Goal: Transaction & Acquisition: Purchase product/service

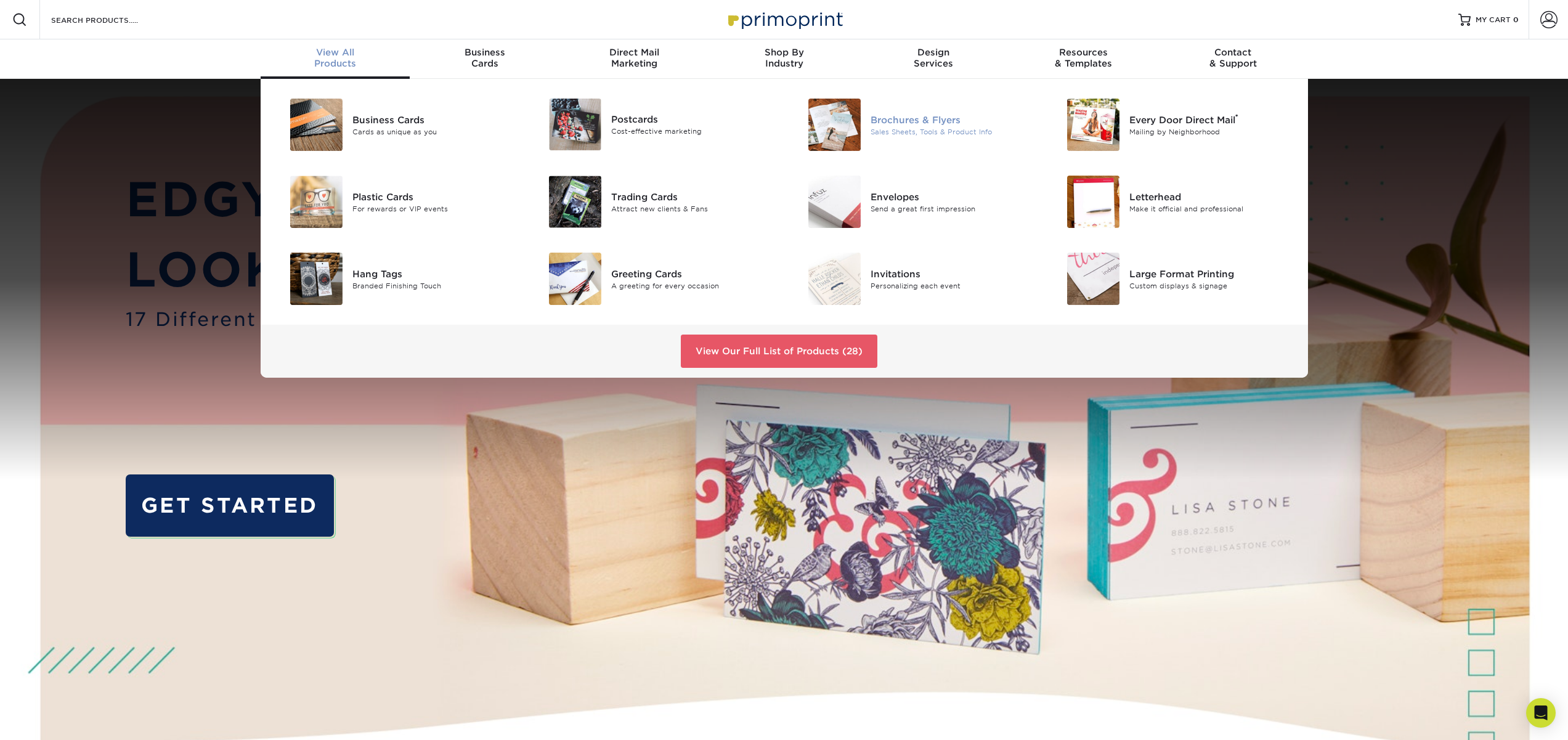
click at [916, 122] on div "Brochures & Flyers" at bounding box center [952, 119] width 163 height 13
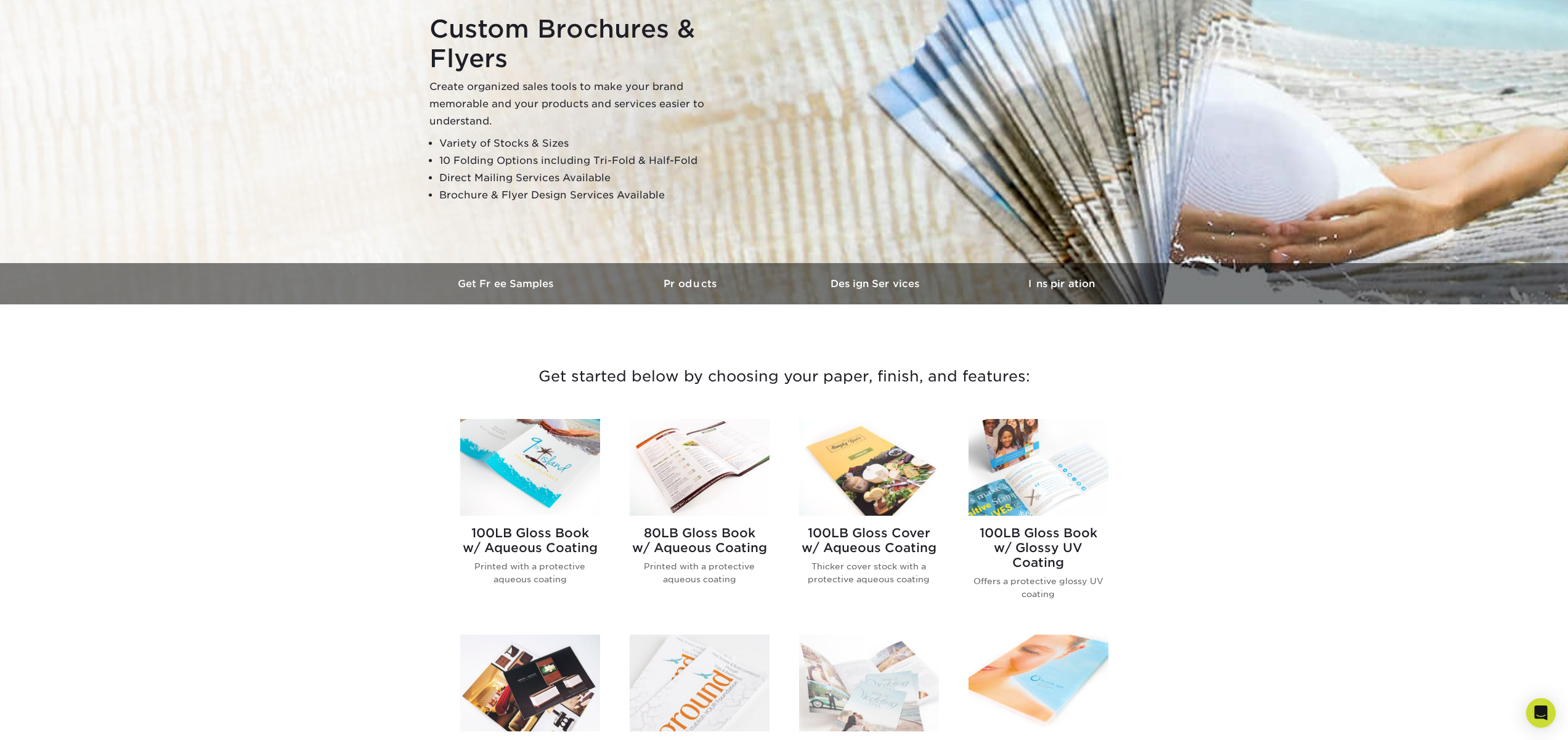
scroll to position [126, 0]
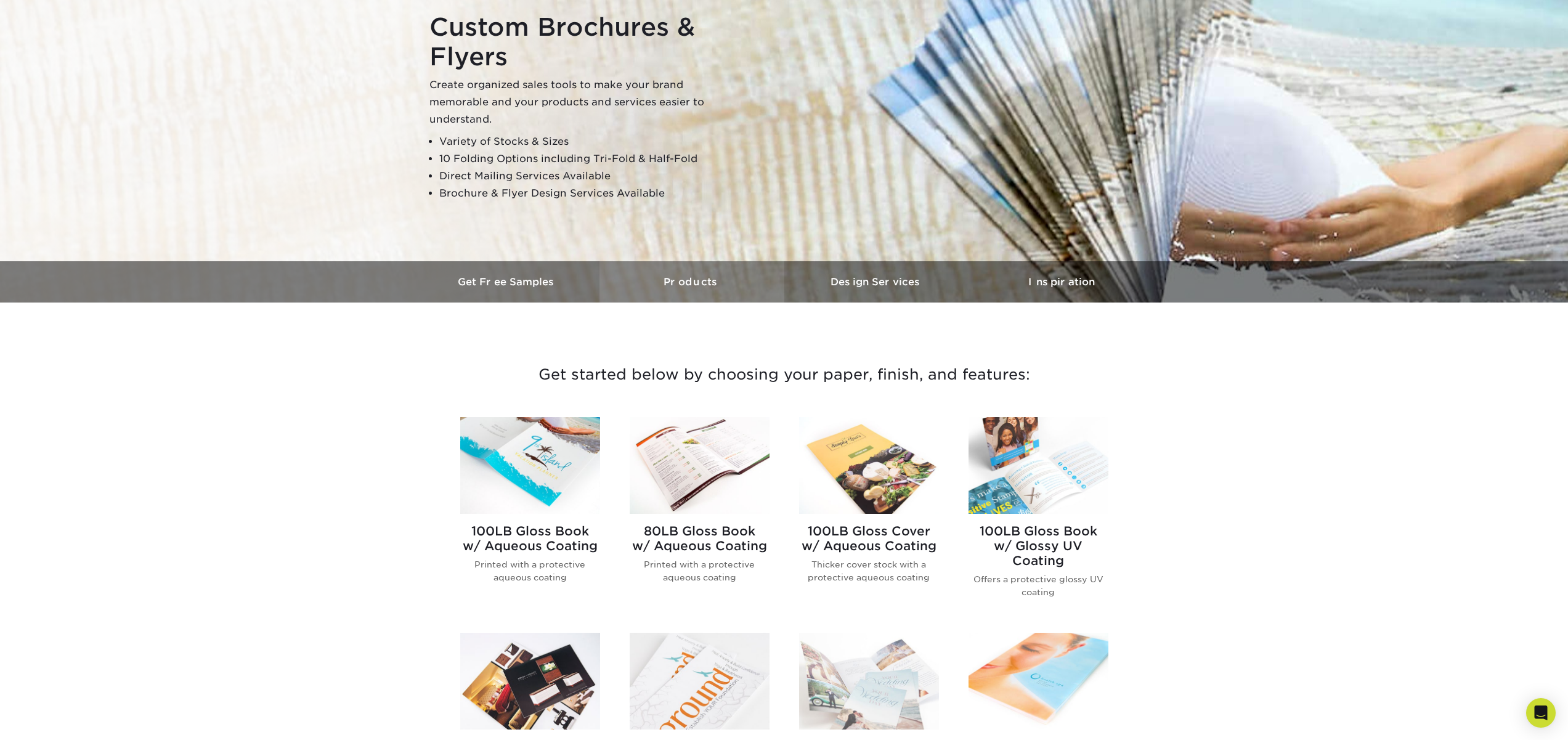
click at [681, 286] on h3 "Products" at bounding box center [692, 282] width 185 height 11
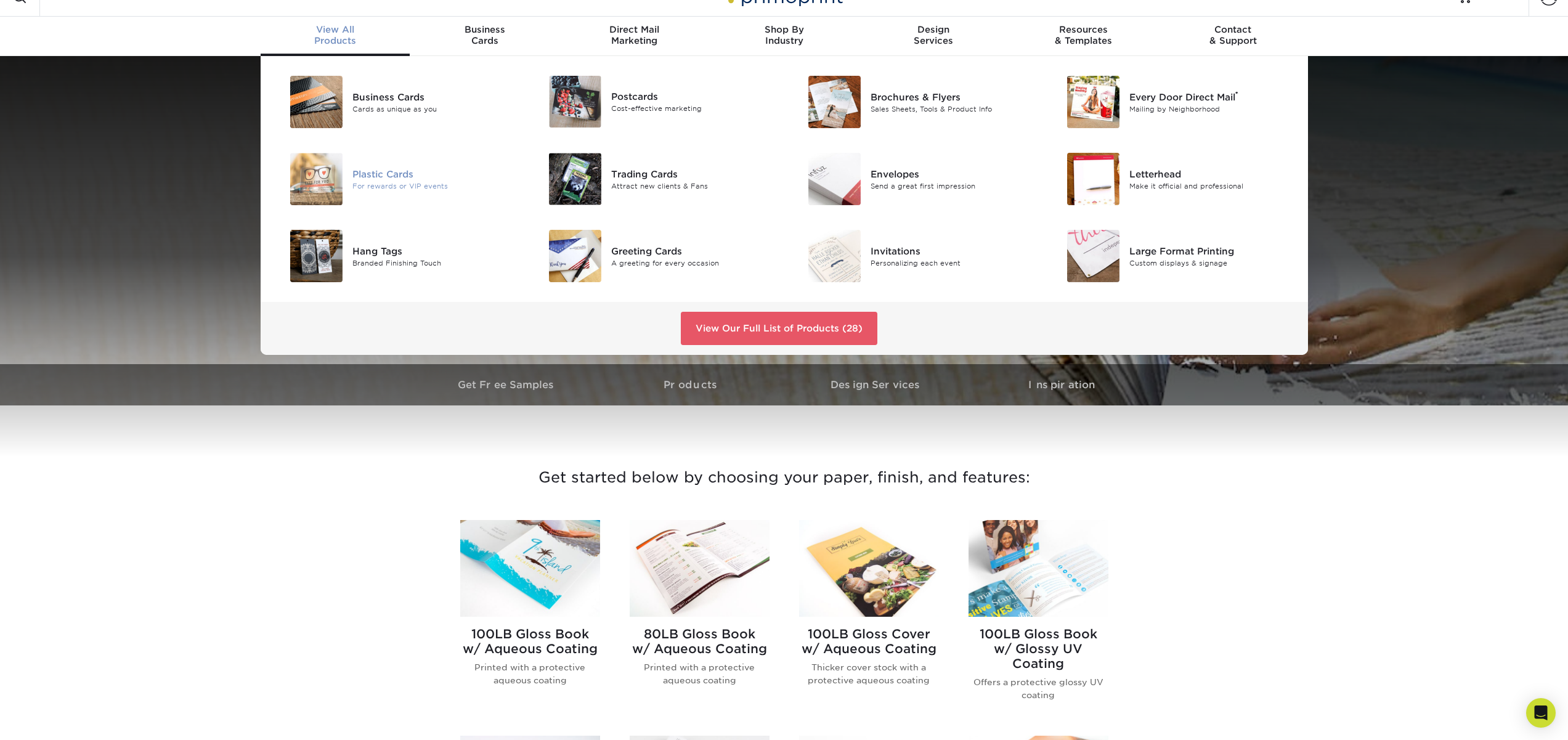
scroll to position [24, 0]
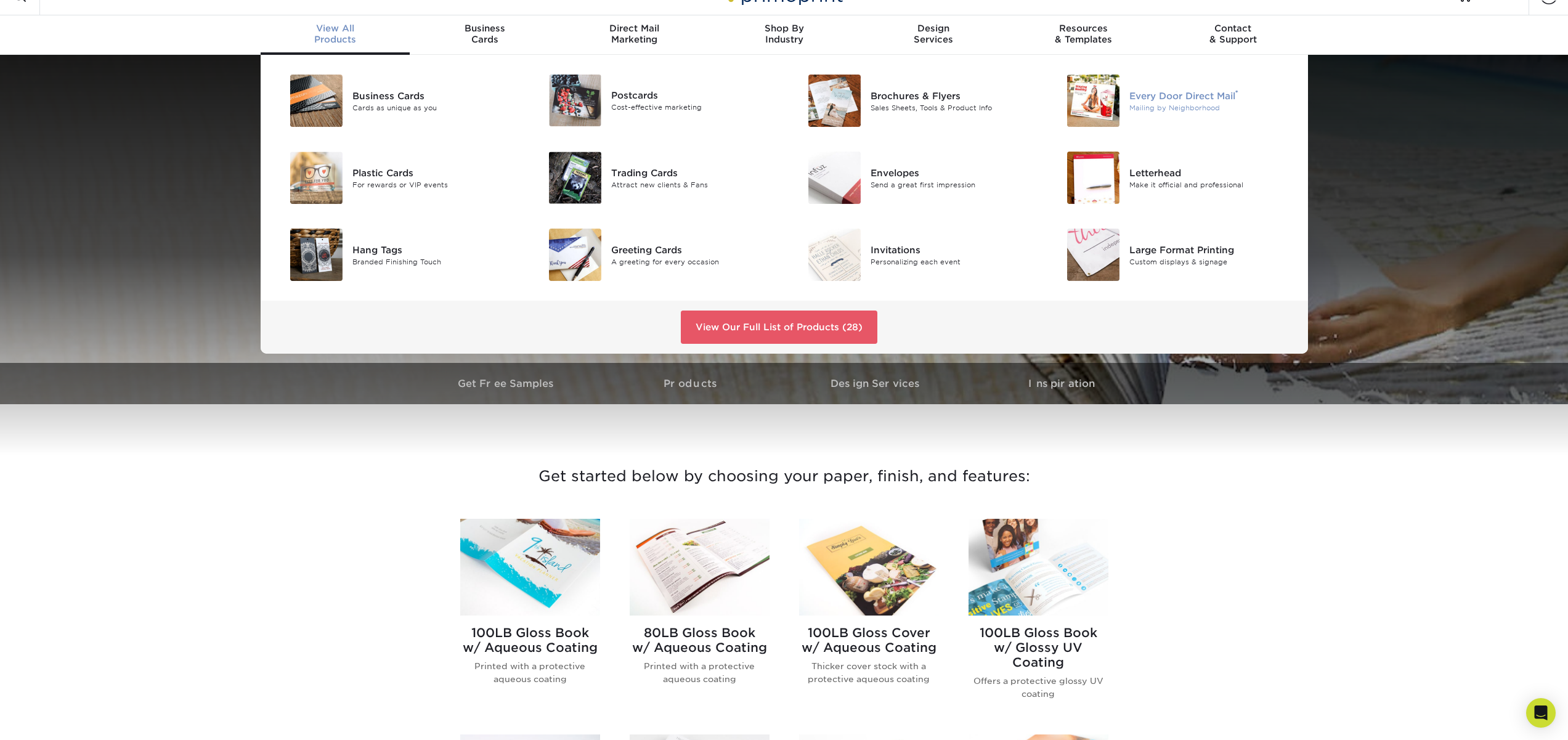
click at [1148, 95] on div "Every Door Direct Mail ®" at bounding box center [1211, 95] width 163 height 13
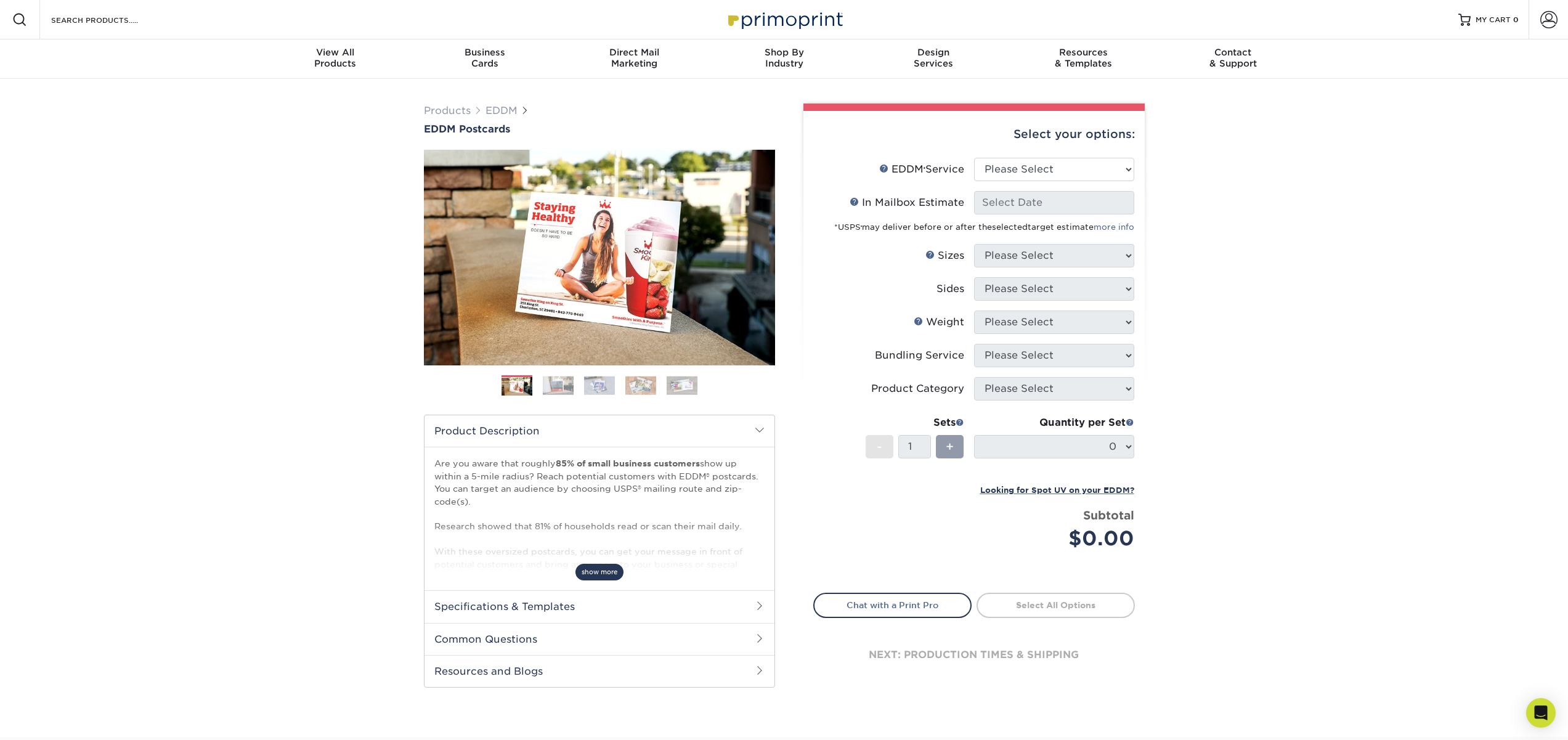
click at [587, 570] on span "show more" at bounding box center [599, 572] width 48 height 16
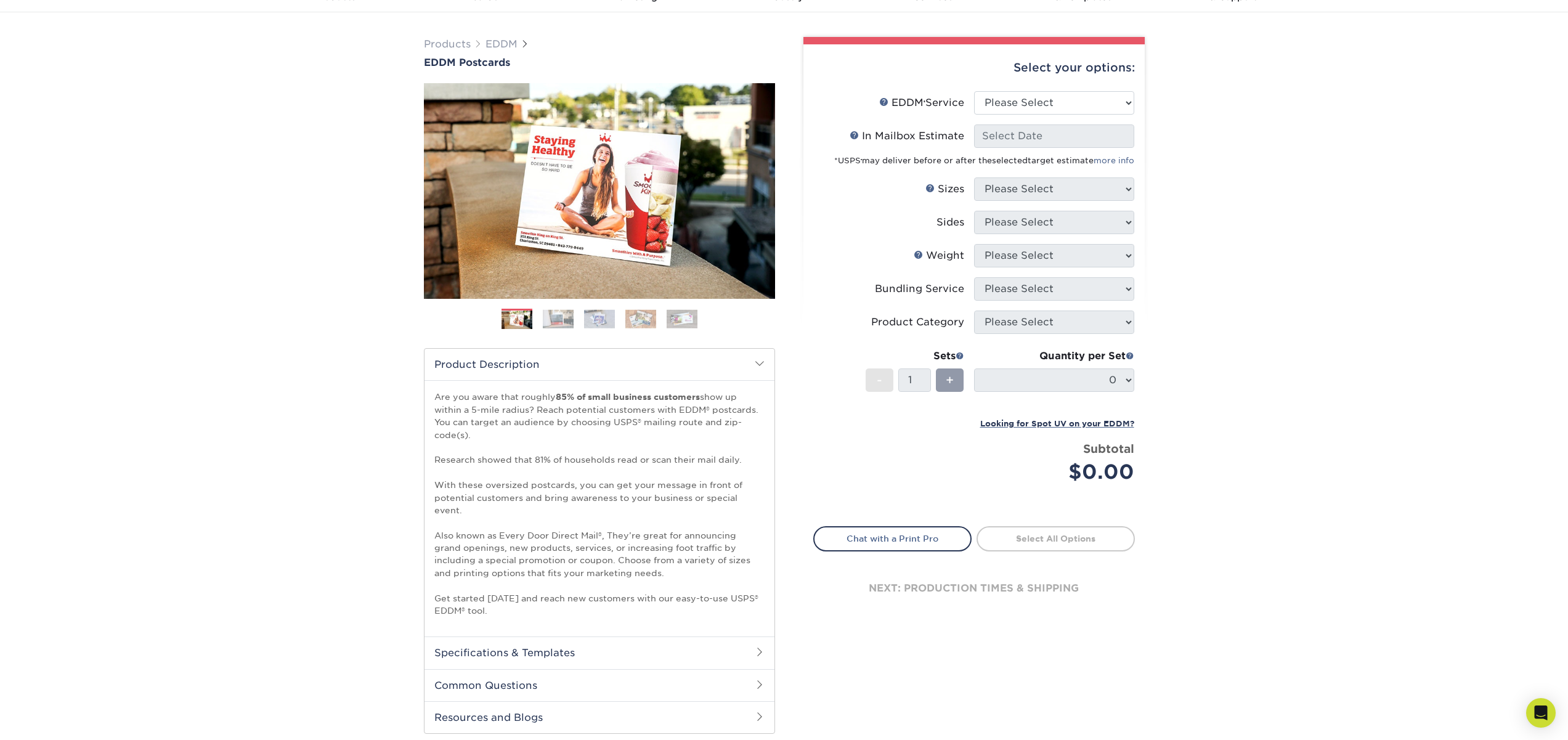
scroll to position [74, 0]
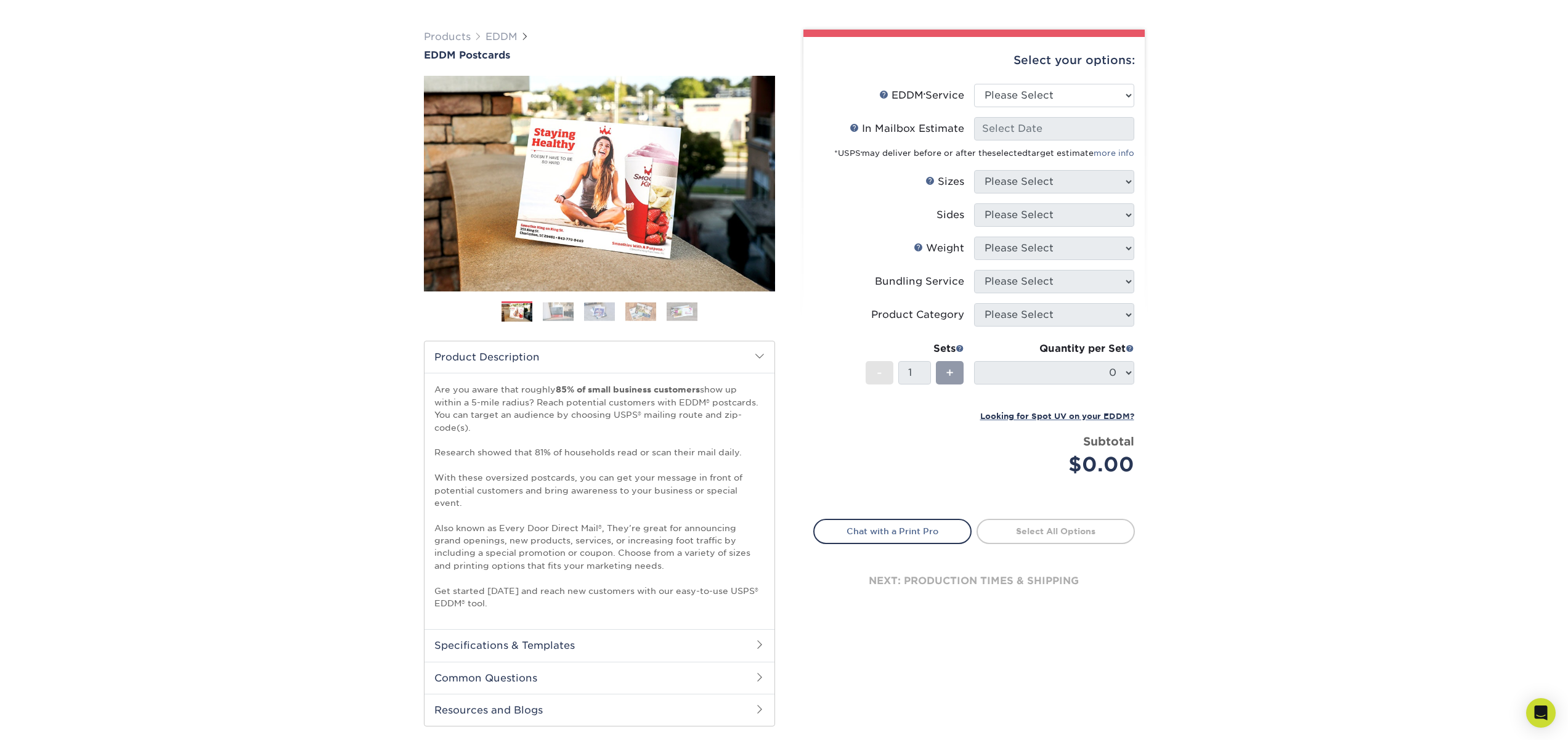
click at [641, 642] on h2 "Specifications & Templates" at bounding box center [599, 645] width 350 height 32
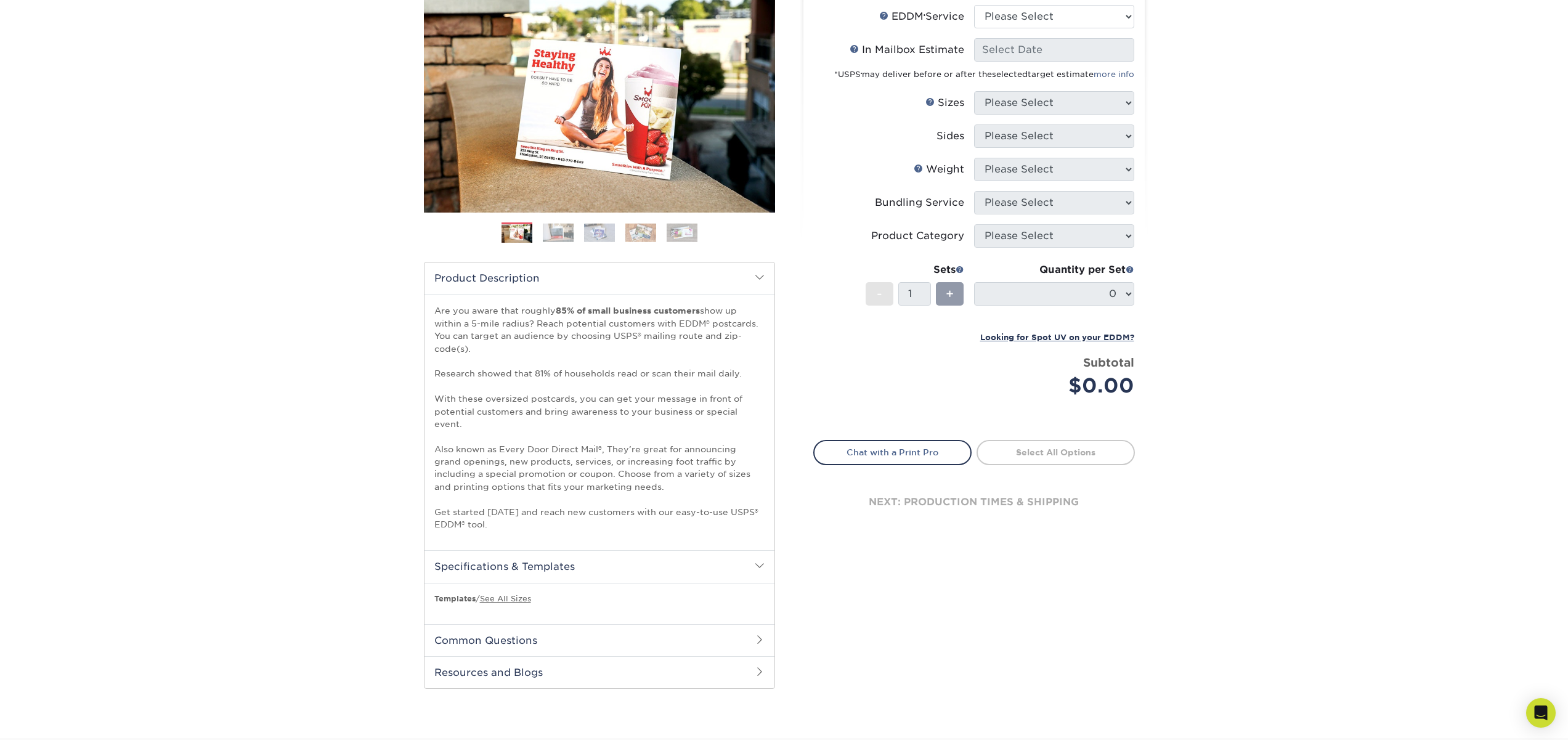
scroll to position [159, 0]
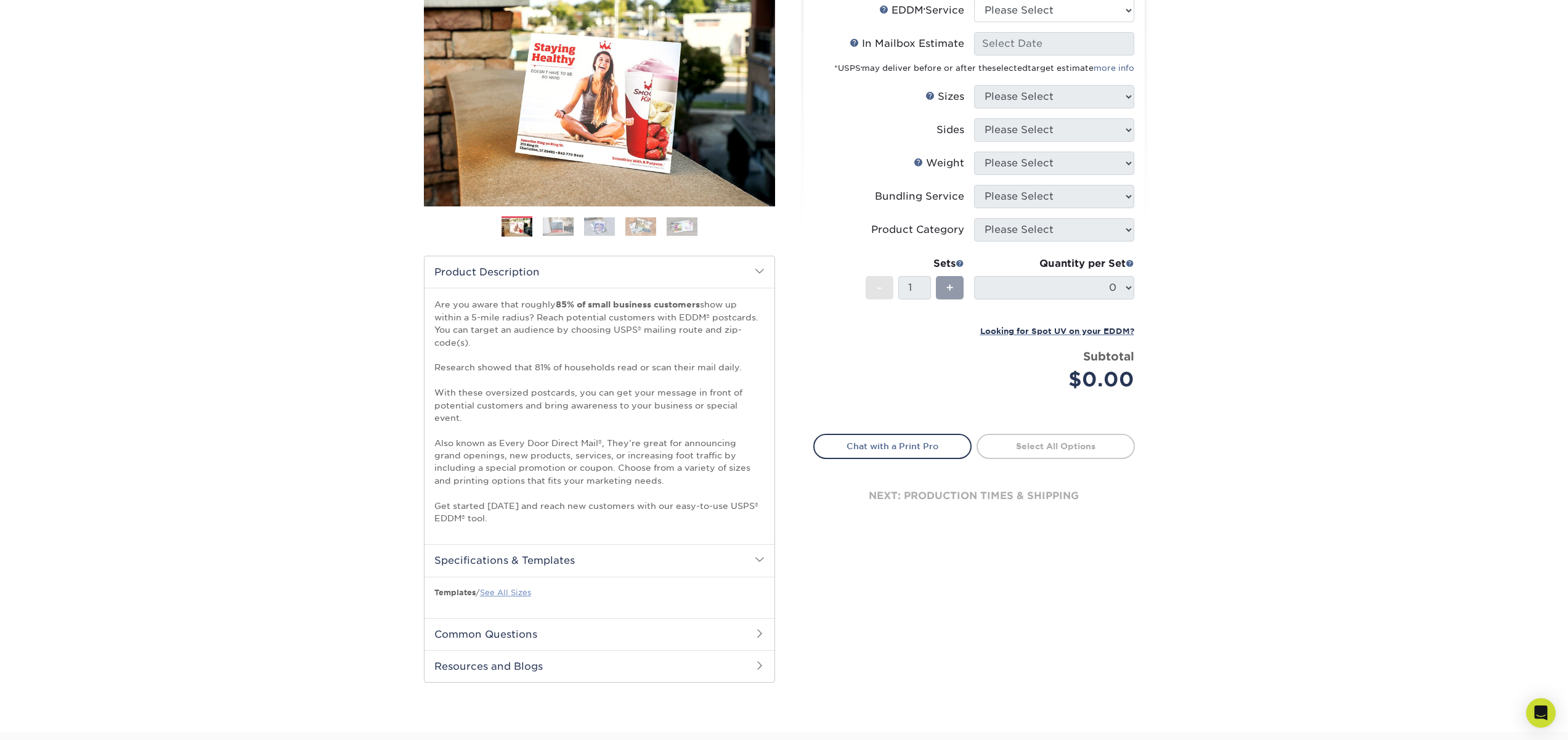
click at [519, 591] on link "See All Sizes" at bounding box center [505, 593] width 51 height 9
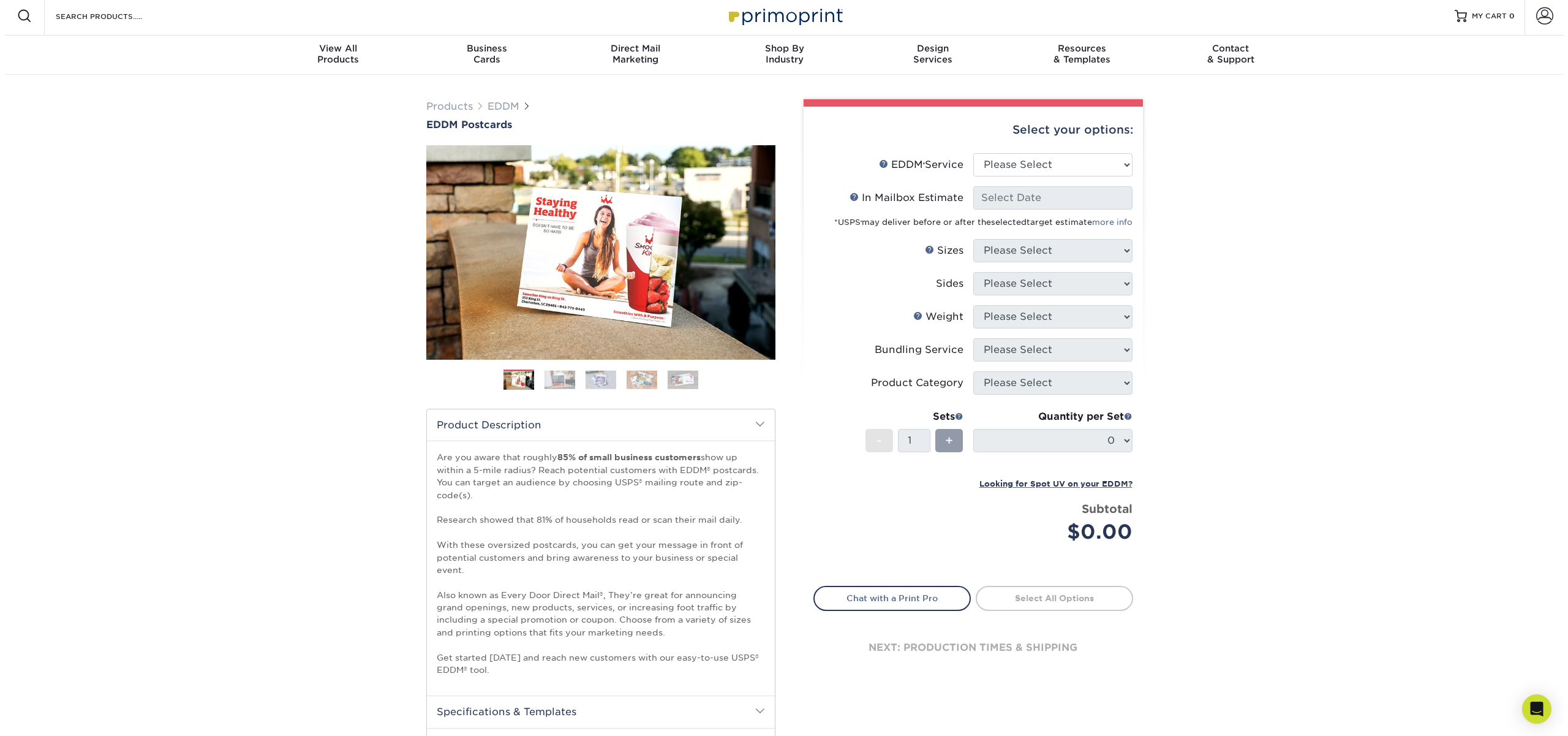
scroll to position [0, 0]
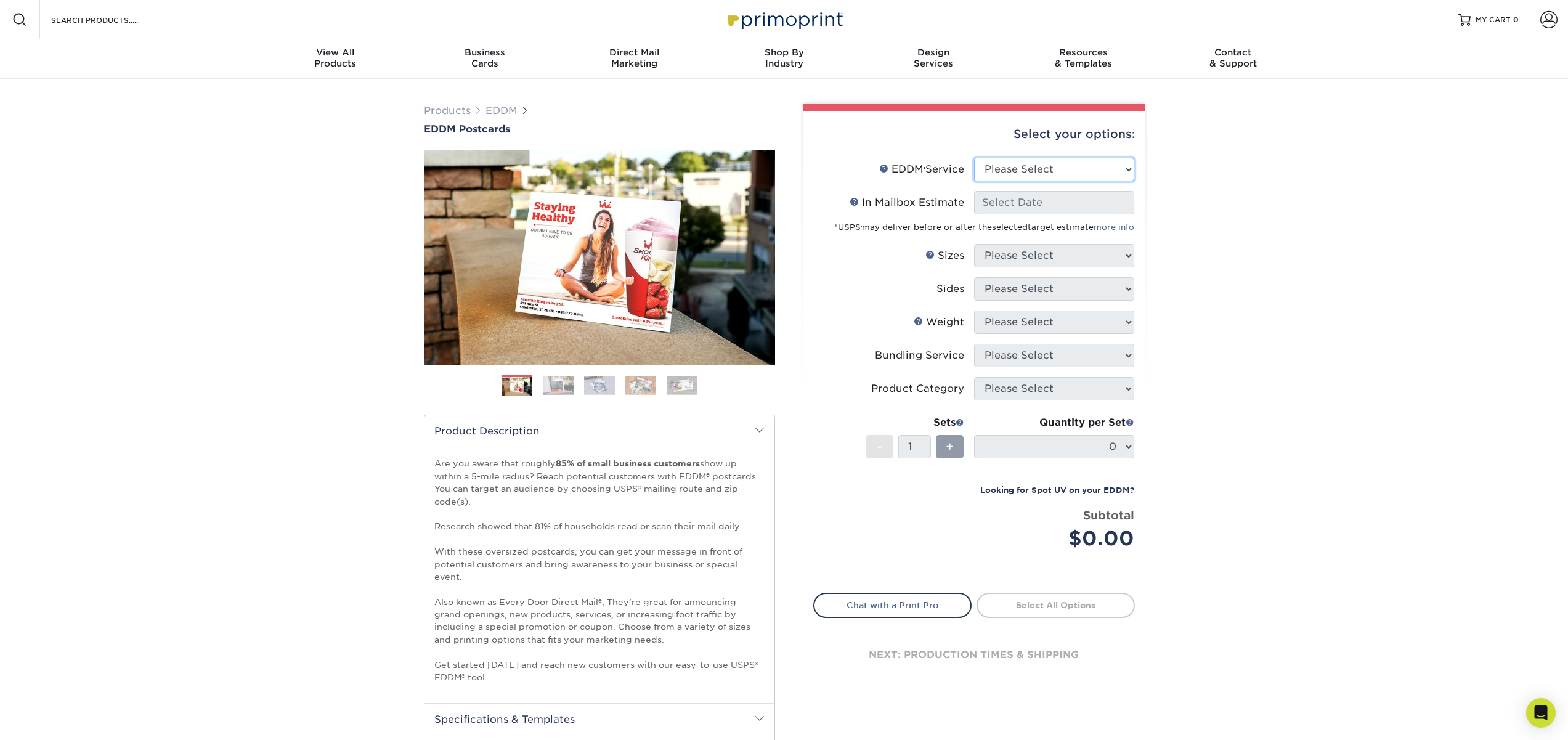
click at [1127, 167] on select "Please Select Full Service Print Only" at bounding box center [1054, 169] width 160 height 23
select select "full_service"
click option "Full Service" at bounding box center [0, 0] width 0 height 0
select select "-1"
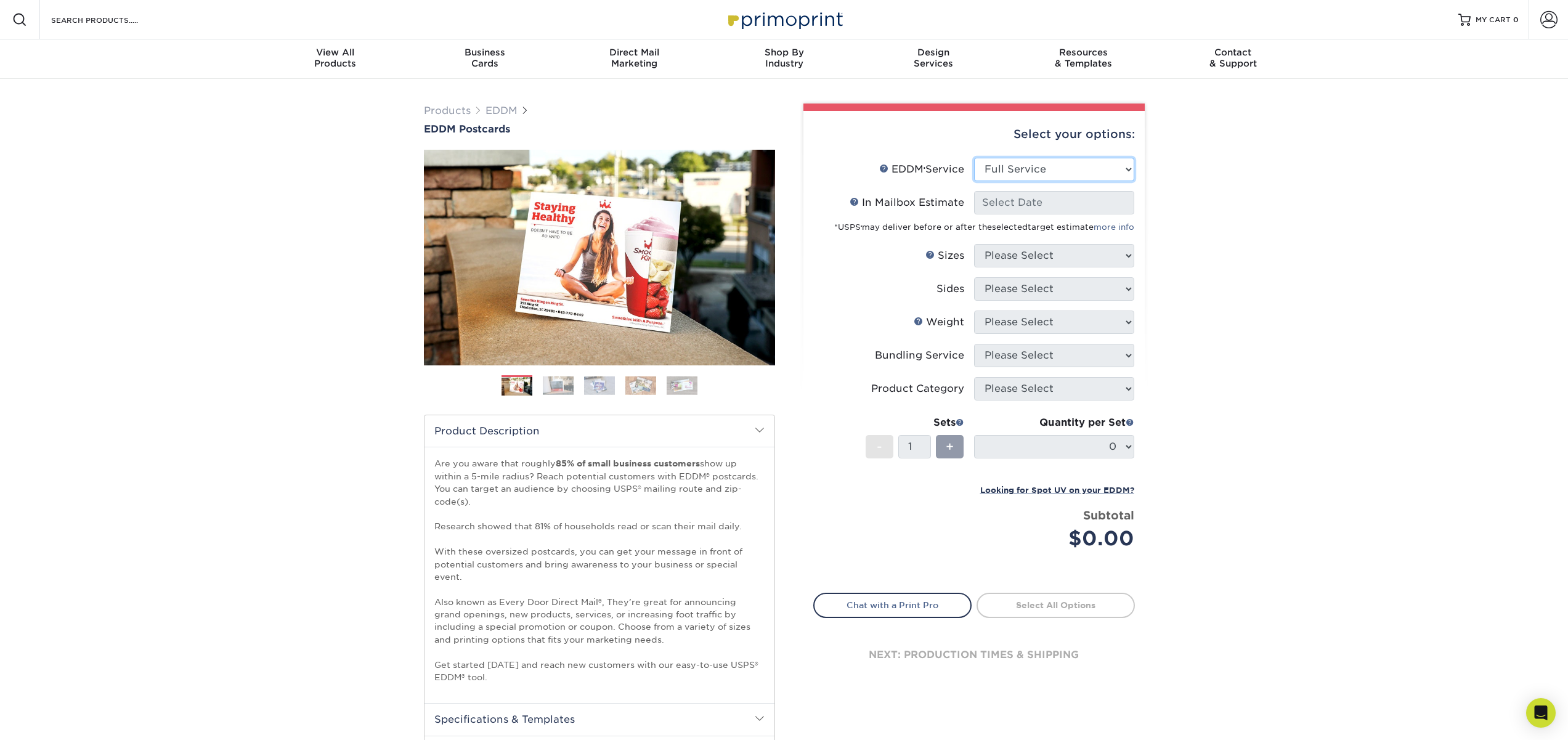
select select "-1"
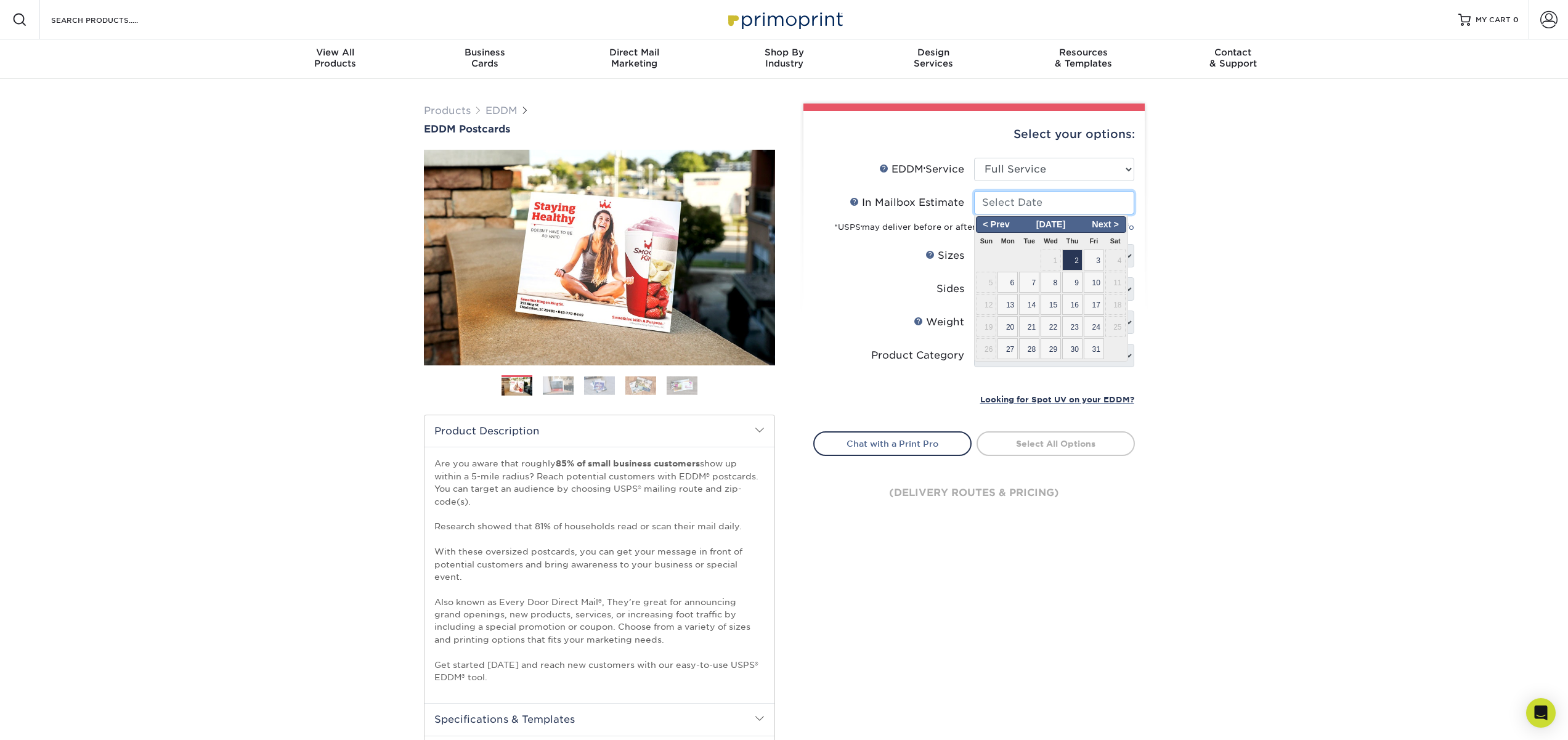
click at [1104, 203] on input "In Mailbox Estimate Help In Mailbox Estimate" at bounding box center [1054, 203] width 160 height 23
click at [1098, 281] on span "10" at bounding box center [1094, 282] width 20 height 21
type input "[DATE]"
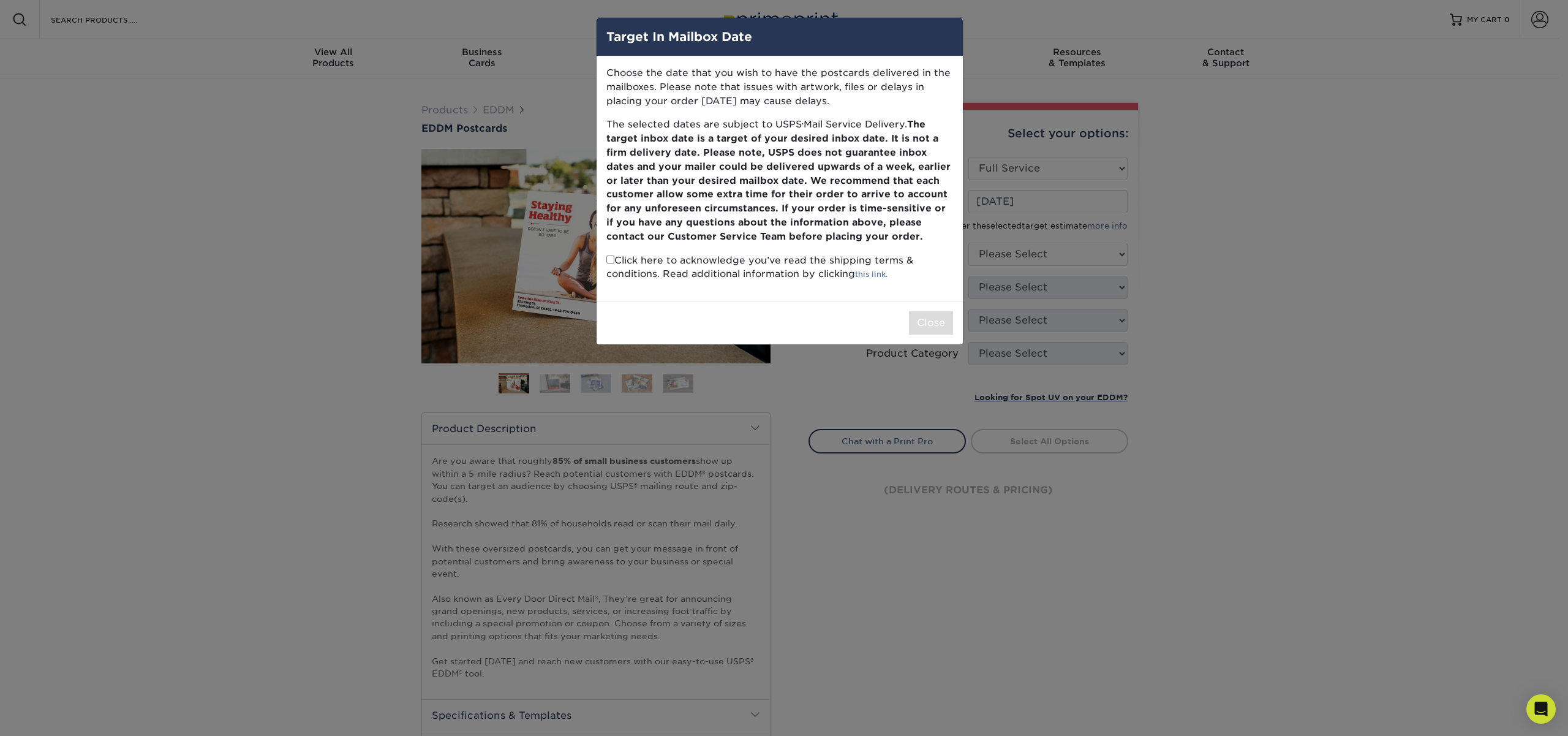
click at [611, 264] on input "checkbox" at bounding box center [610, 259] width 8 height 8
checkbox input "true"
click at [922, 316] on button "Close" at bounding box center [931, 322] width 44 height 23
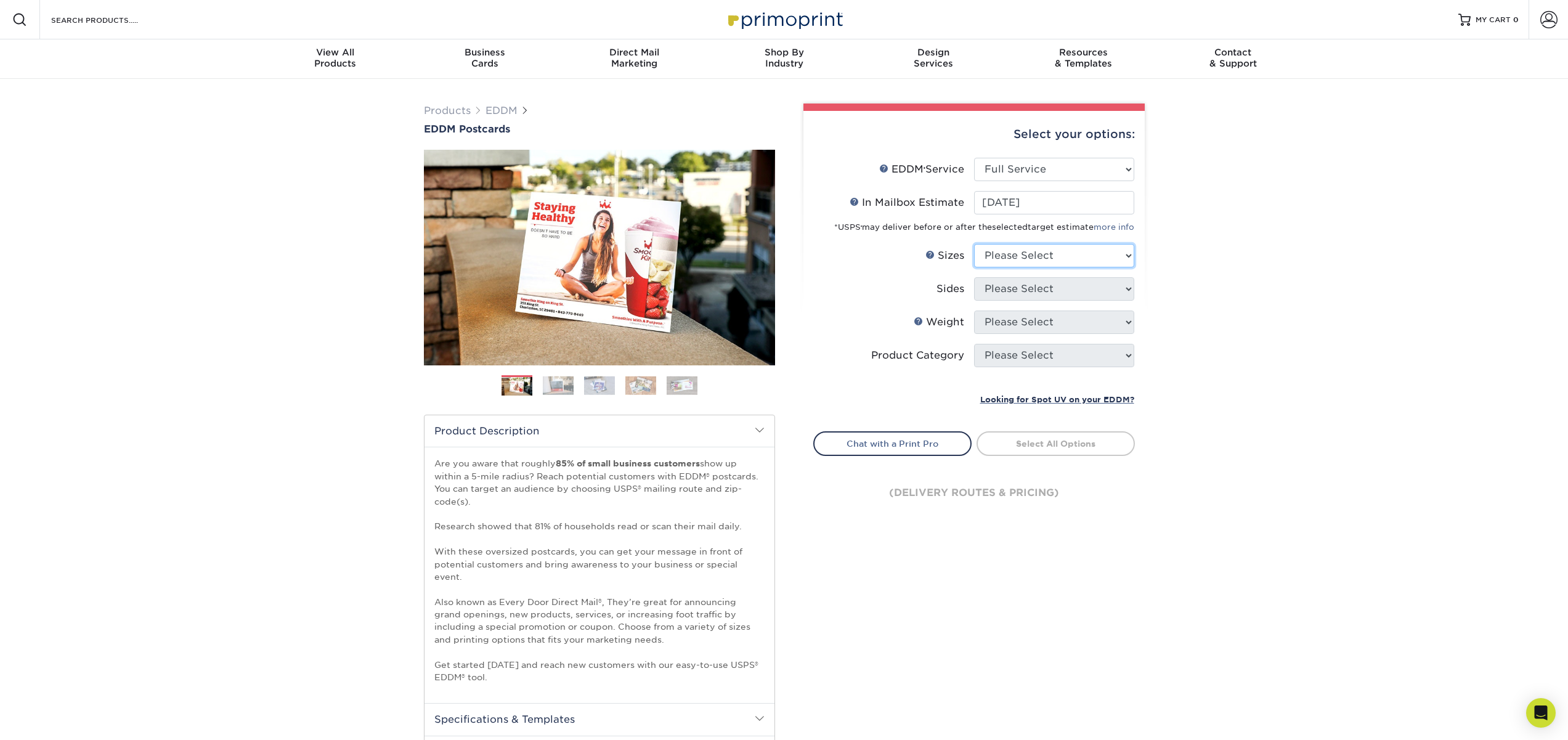
select select "6.50x8.00"
click option "6.5" x 8"" at bounding box center [0, 0] width 0 height 0
select select "32d3c223-f82c-492b-b915-ba065a00862f"
select select "14PT"
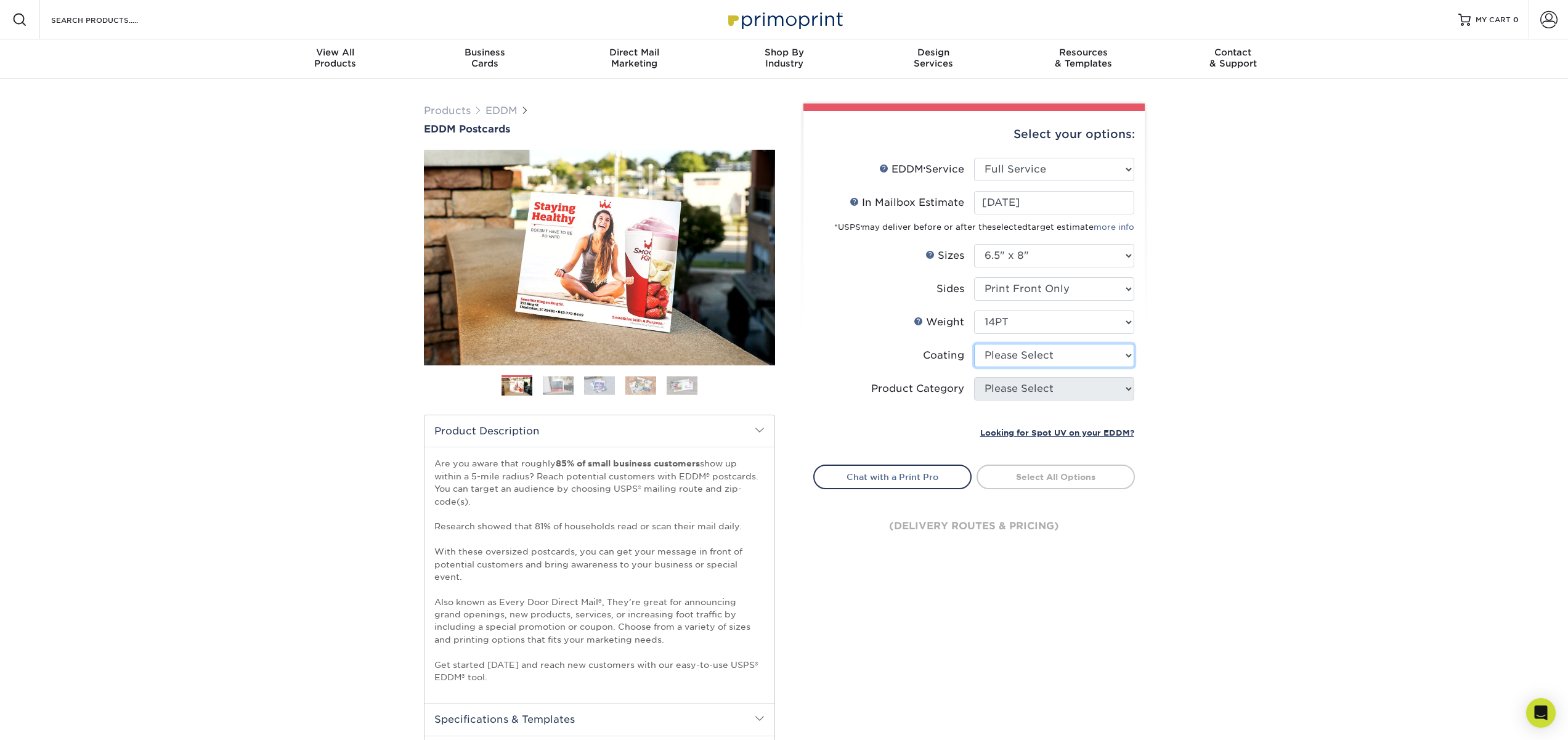
select select "121bb7b5-3b4d-429f-bd8d-bbf80e953313"
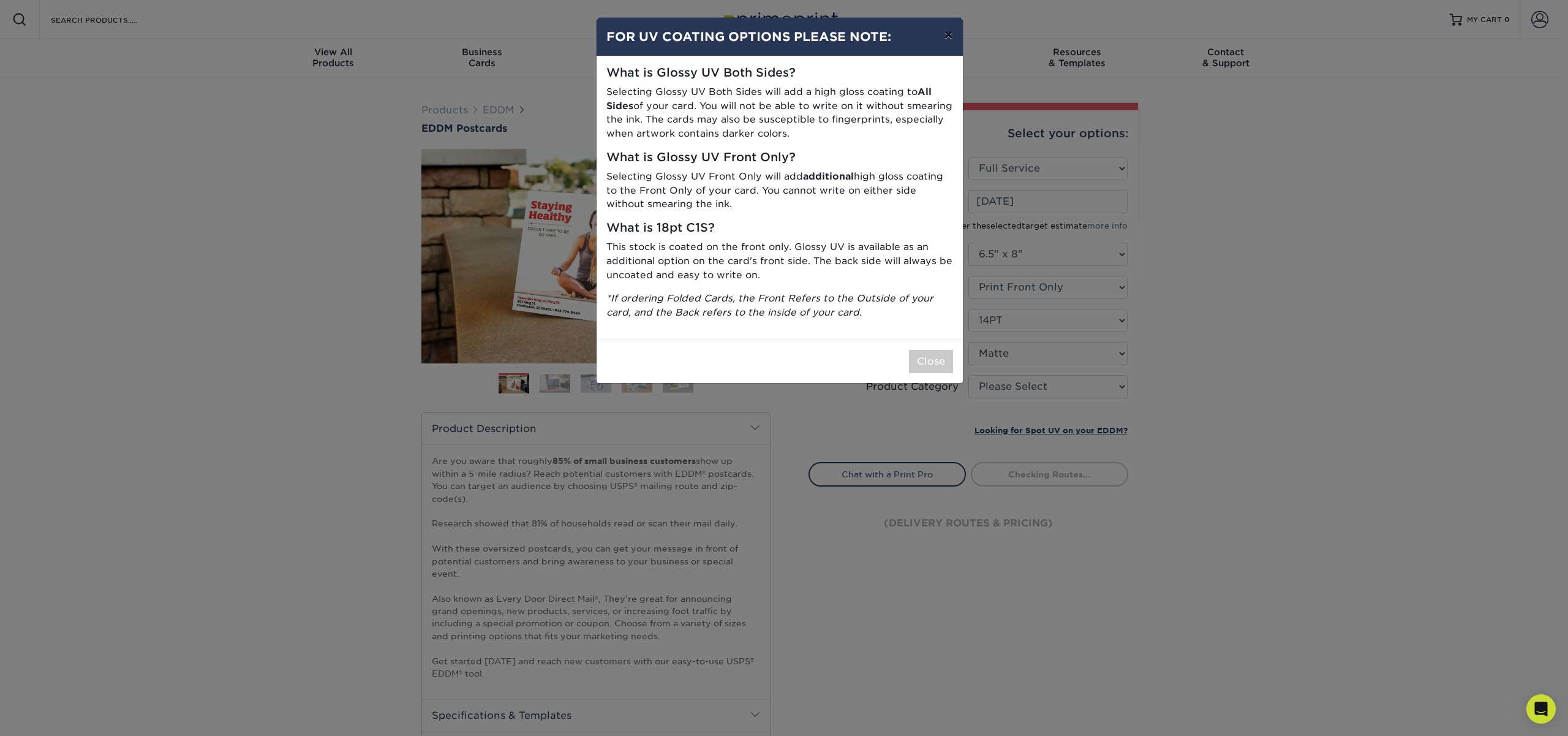
click at [951, 36] on button "×" at bounding box center [948, 35] width 28 height 35
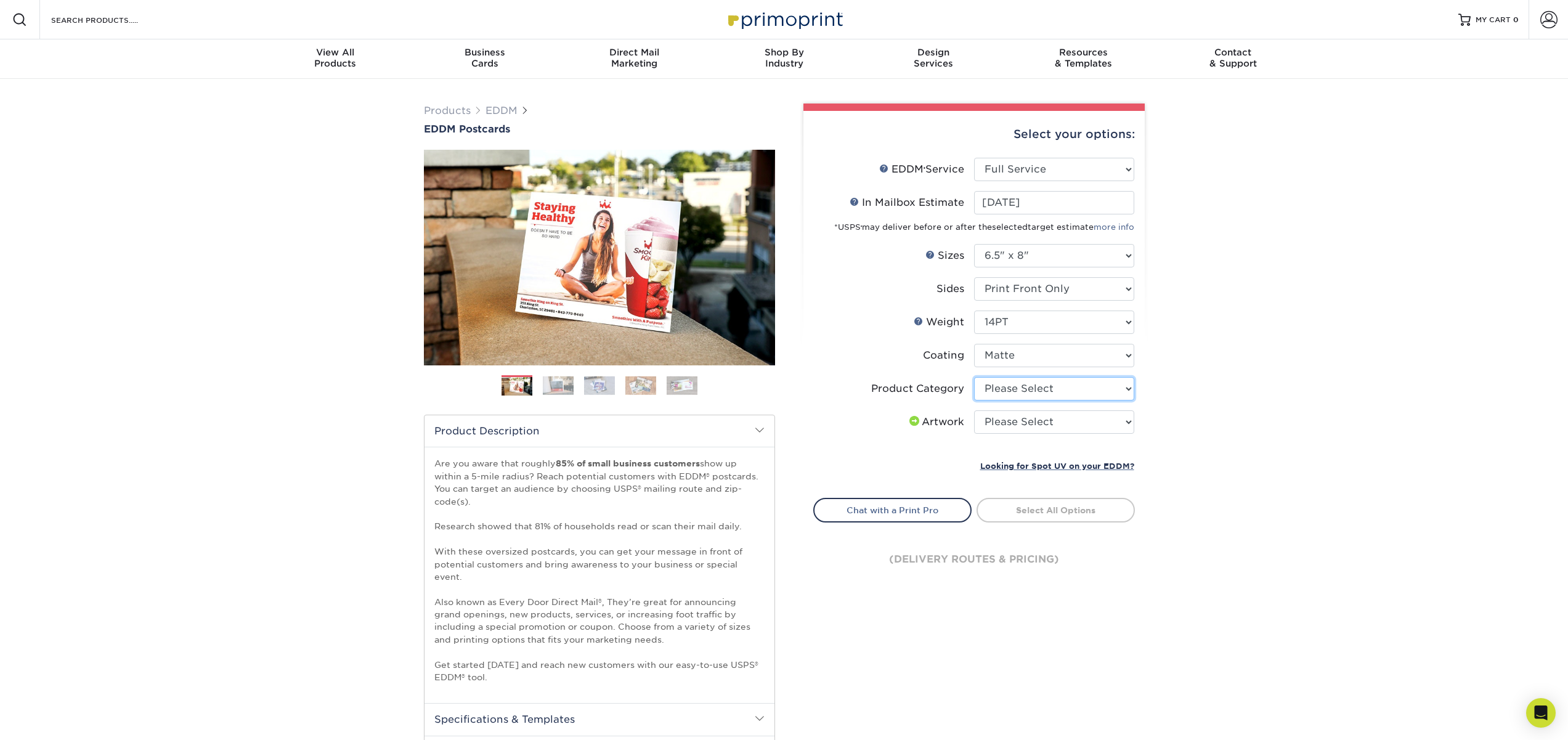
select select "9b7272e0-d6c8-4c3c-8e97-d3a1bcdab858"
click option "Postcards" at bounding box center [0, 0] width 0 height 0
select select "upload"
click option "I will upload files" at bounding box center [0, 0] width 0 height 0
click at [1027, 512] on link "Select Routes" at bounding box center [1056, 509] width 158 height 22
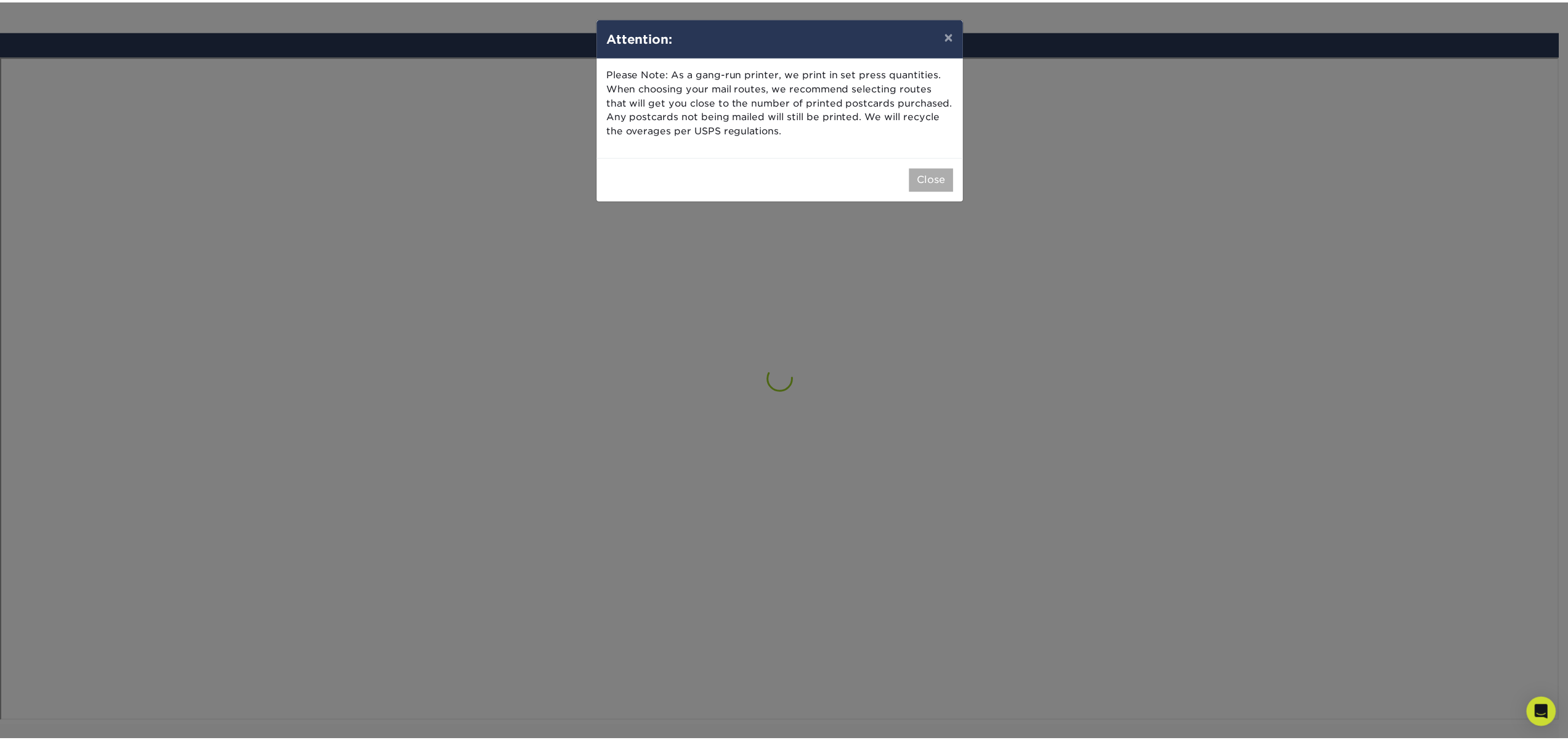
scroll to position [872, 0]
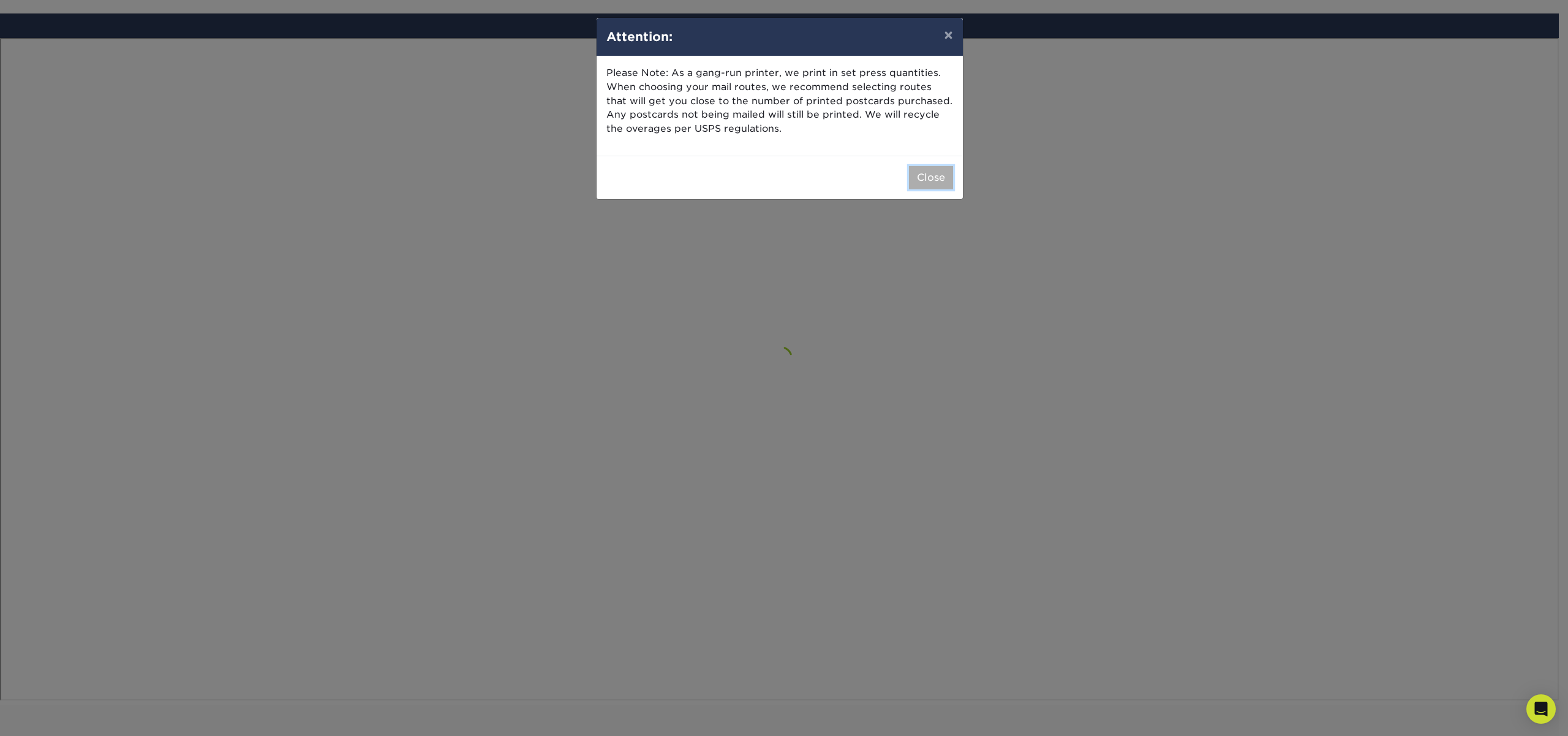
click at [937, 180] on button "Close" at bounding box center [931, 178] width 44 height 23
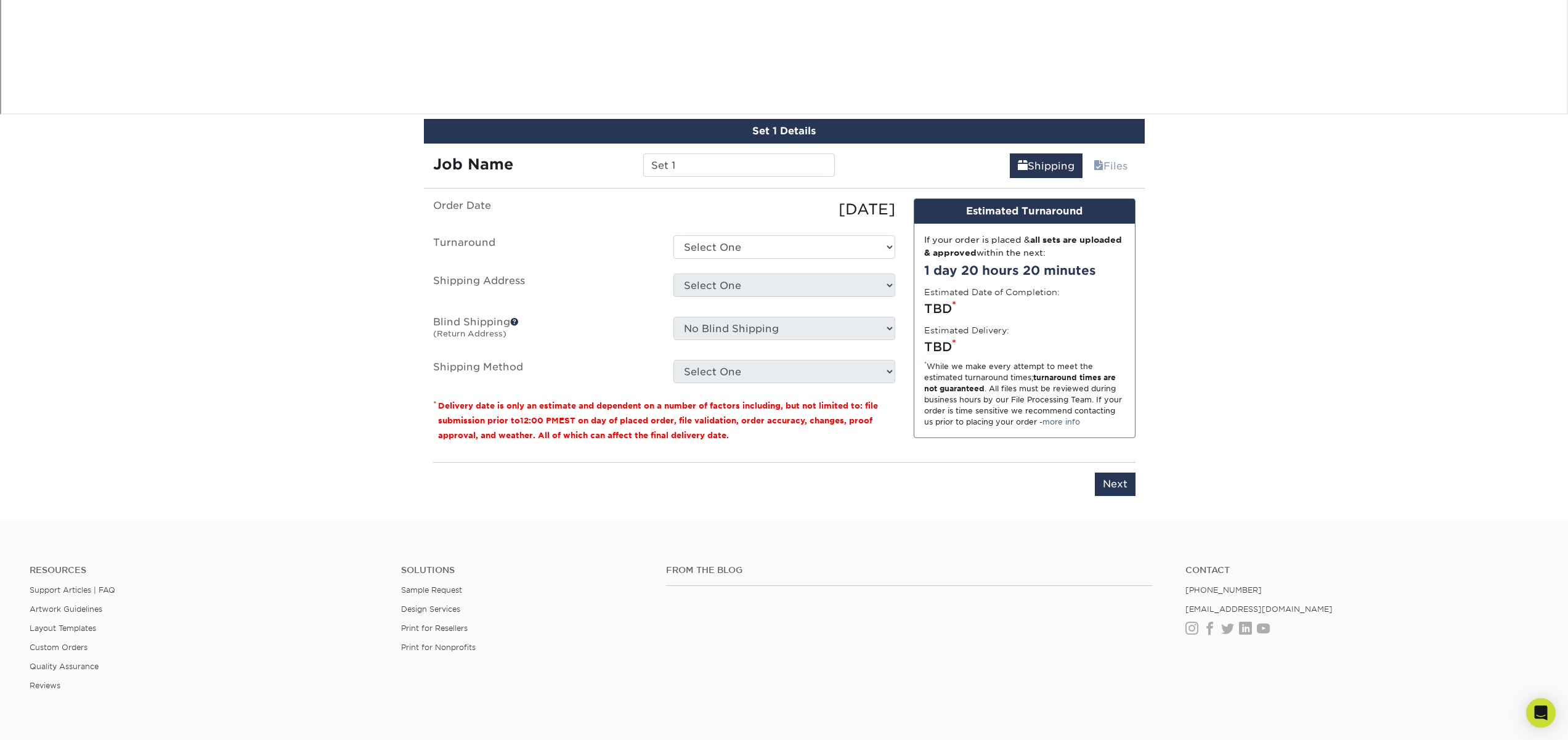
scroll to position [1476, 0]
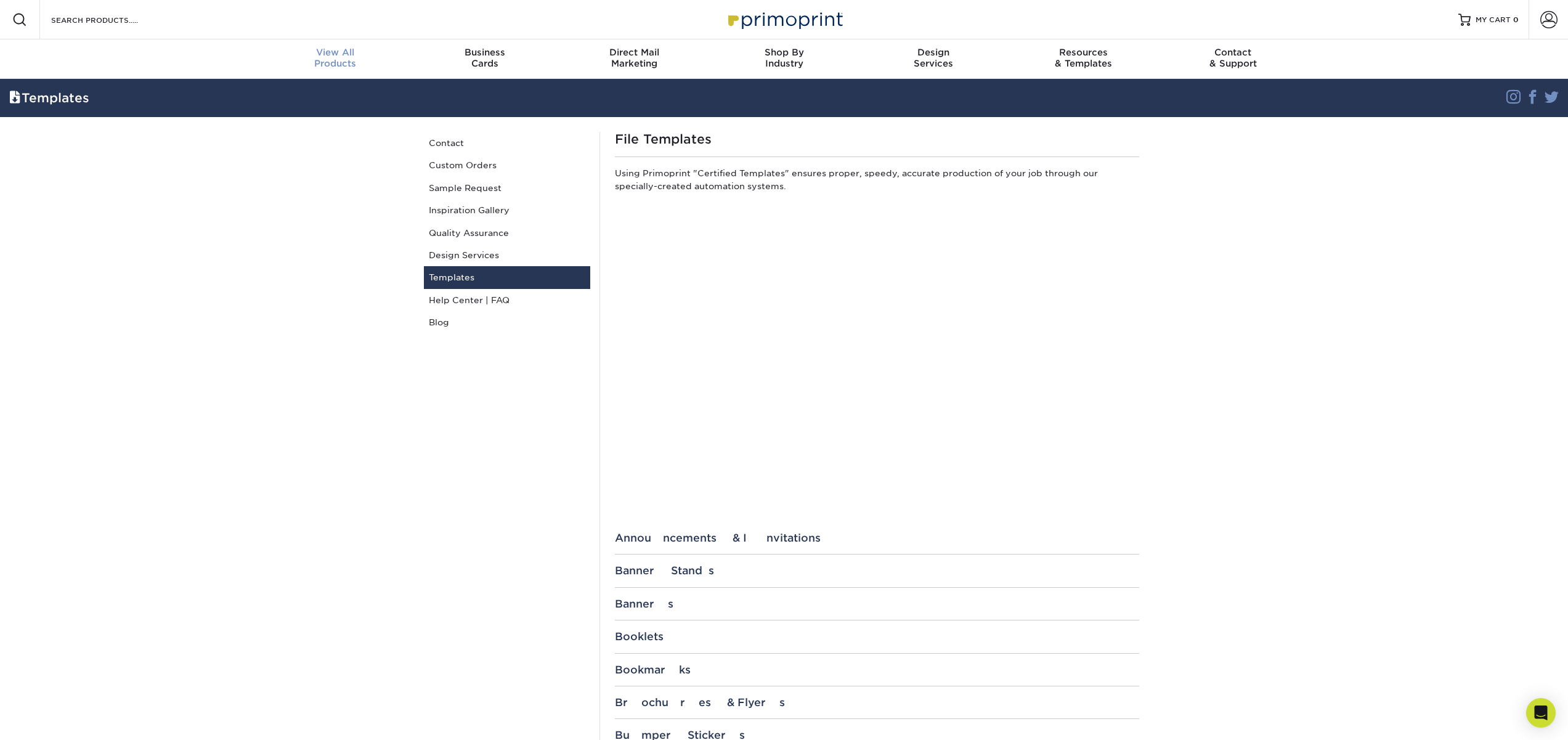
scroll to position [35, 0]
